Goal: Task Accomplishment & Management: Use online tool/utility

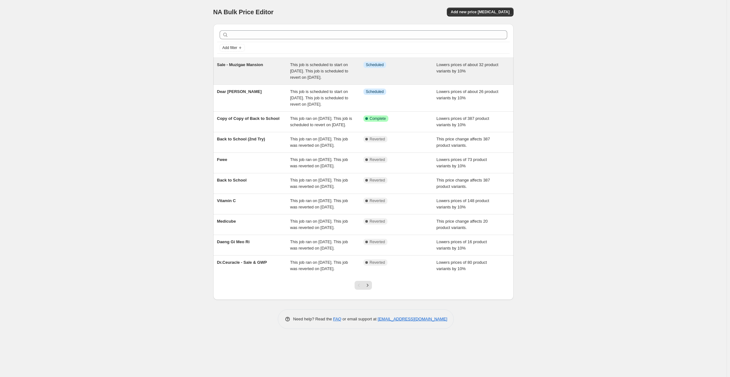
click at [225, 65] on span "Sale - Muzigae Mansion" at bounding box center [240, 64] width 46 height 5
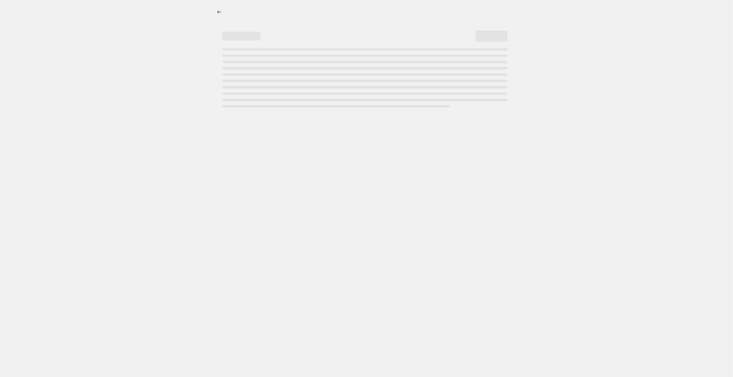
select select "percentage"
select select "no_change"
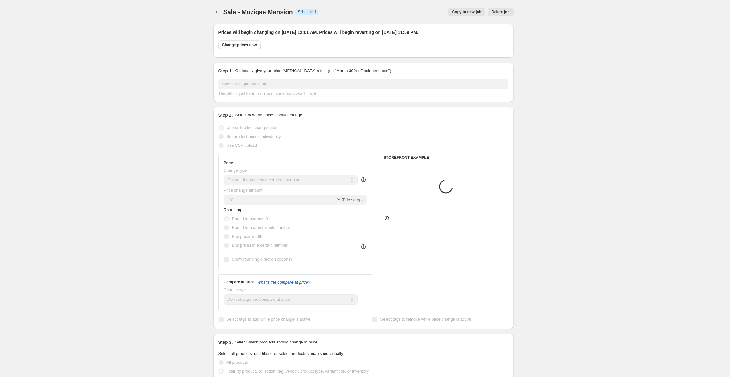
select select "vendor"
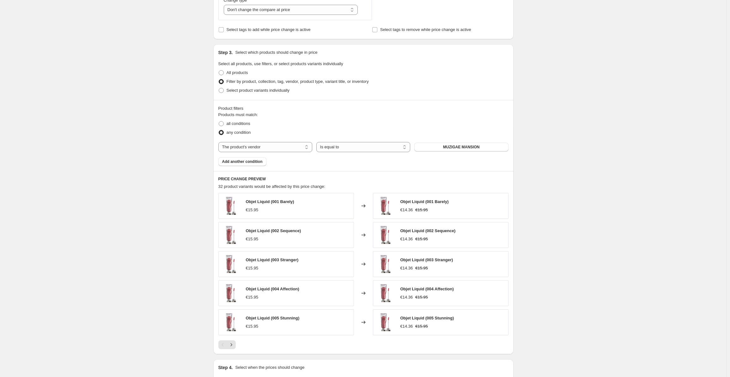
scroll to position [442, 0]
